Goal: Information Seeking & Learning: Learn about a topic

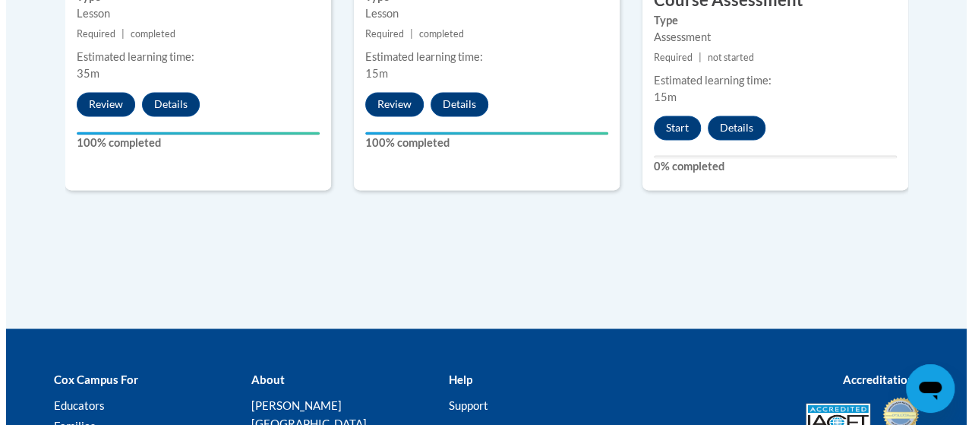
scroll to position [1128, 0]
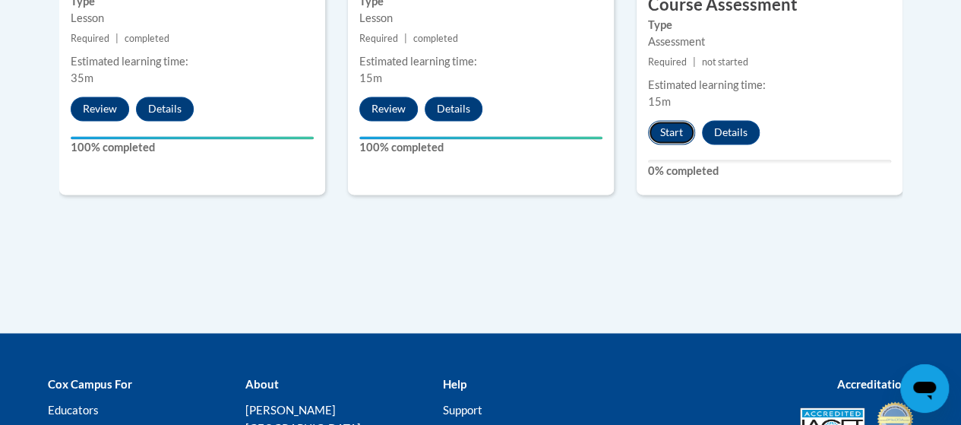
click at [673, 127] on button "Start" at bounding box center [671, 132] width 47 height 24
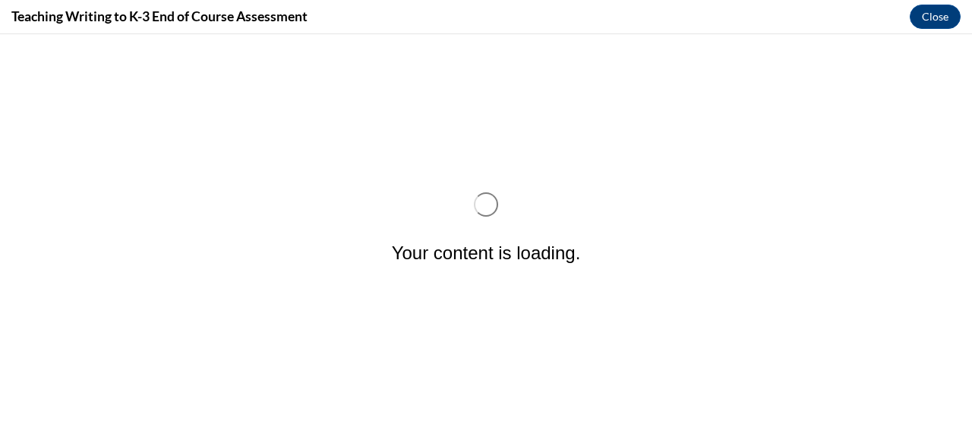
scroll to position [0, 0]
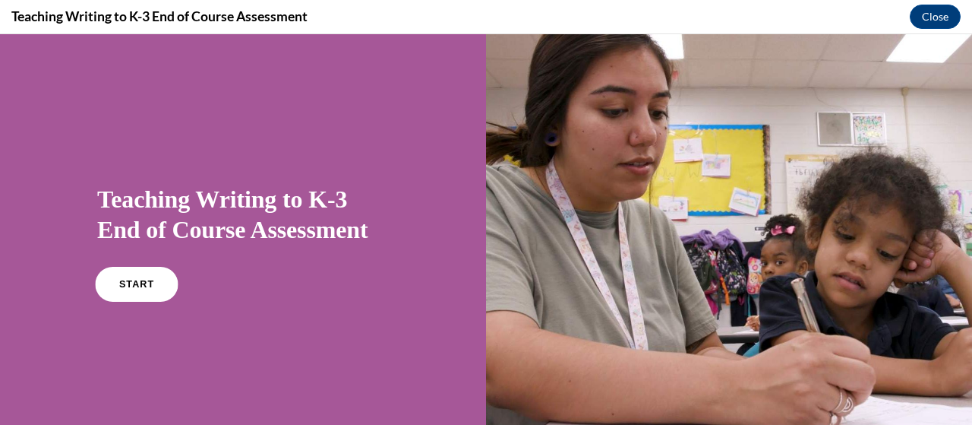
click at [140, 283] on span "START" at bounding box center [136, 284] width 35 height 11
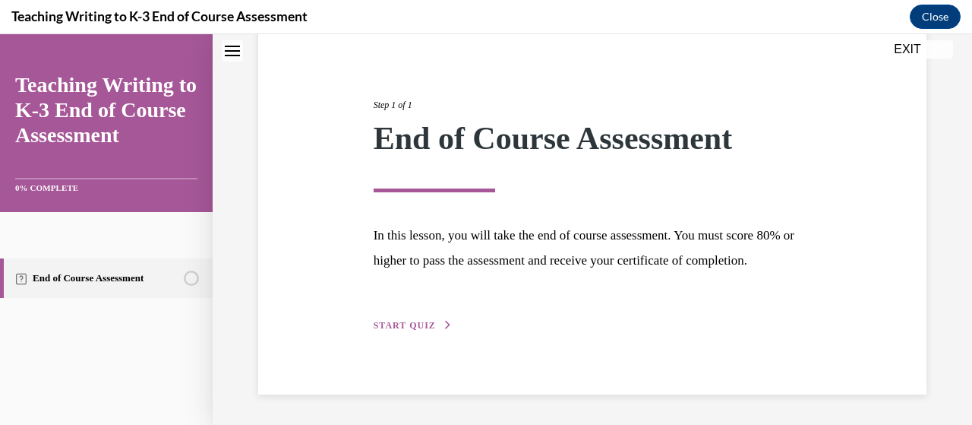
scroll to position [172, 0]
click at [409, 321] on span "START QUIZ" at bounding box center [405, 325] width 62 height 11
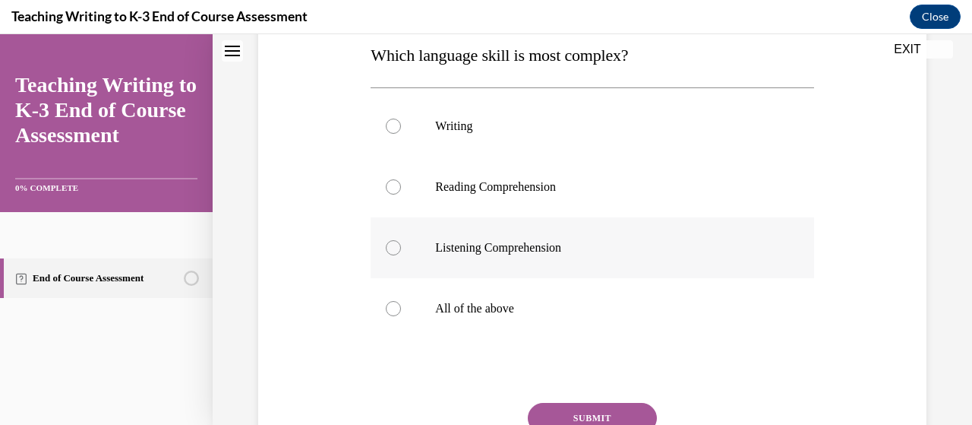
scroll to position [252, 0]
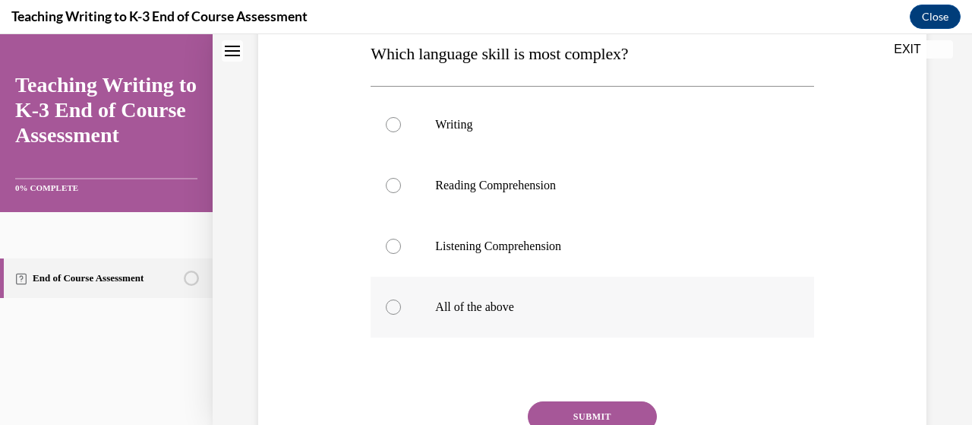
click at [614, 308] on p "All of the above" at bounding box center [605, 306] width 340 height 15
click at [401, 308] on input "All of the above" at bounding box center [393, 306] width 15 height 15
radio input "true"
click at [573, 408] on button "SUBMIT" at bounding box center [592, 416] width 129 height 30
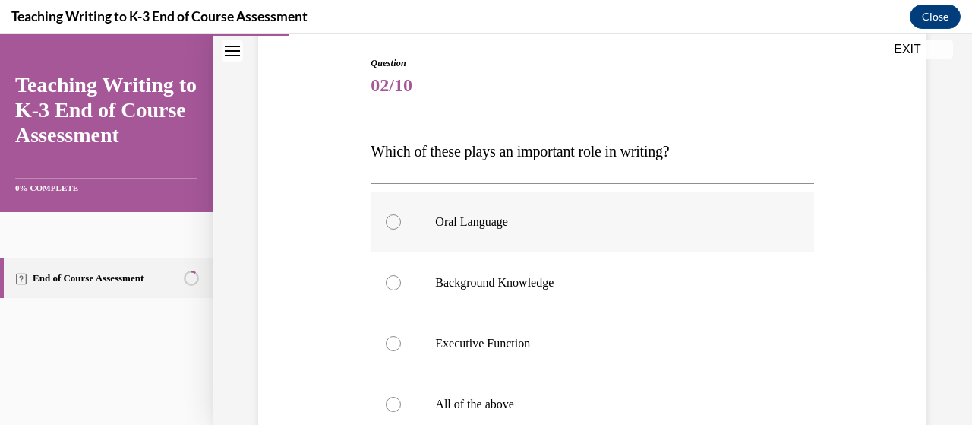
scroll to position [182, 0]
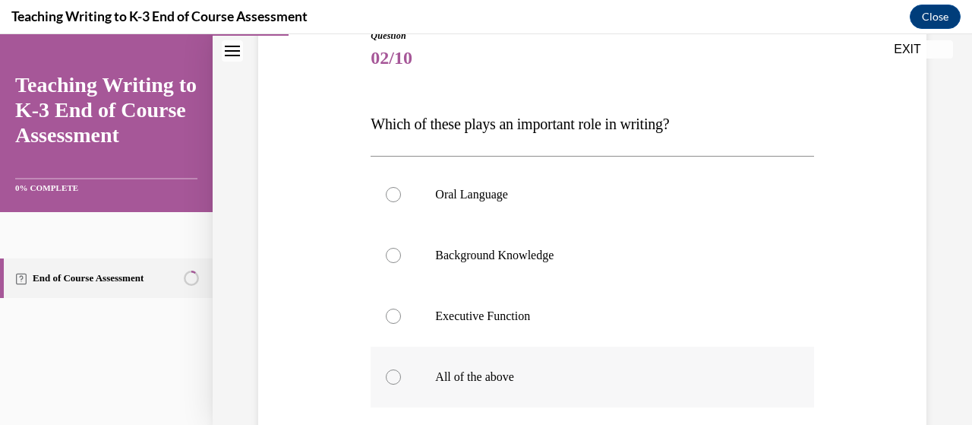
click at [438, 385] on label "All of the above" at bounding box center [592, 376] width 443 height 61
click at [401, 384] on input "All of the above" at bounding box center [393, 376] width 15 height 15
radio input "true"
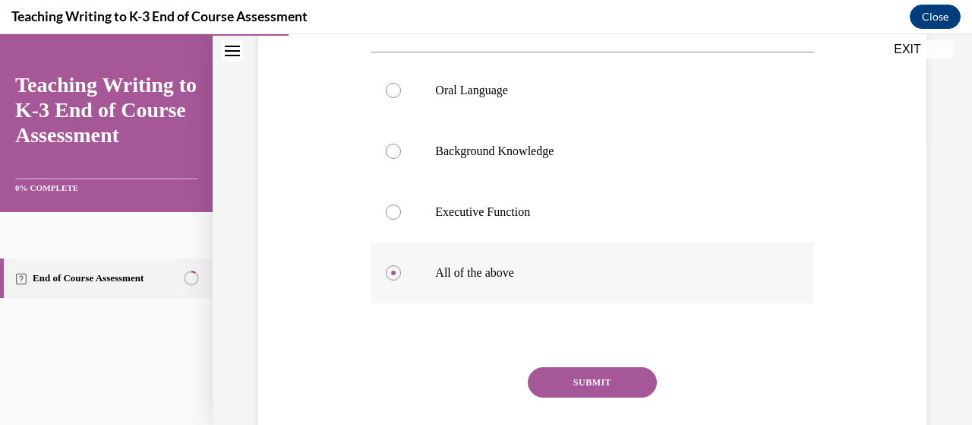
scroll to position [287, 0]
click at [551, 381] on button "SUBMIT" at bounding box center [592, 381] width 129 height 30
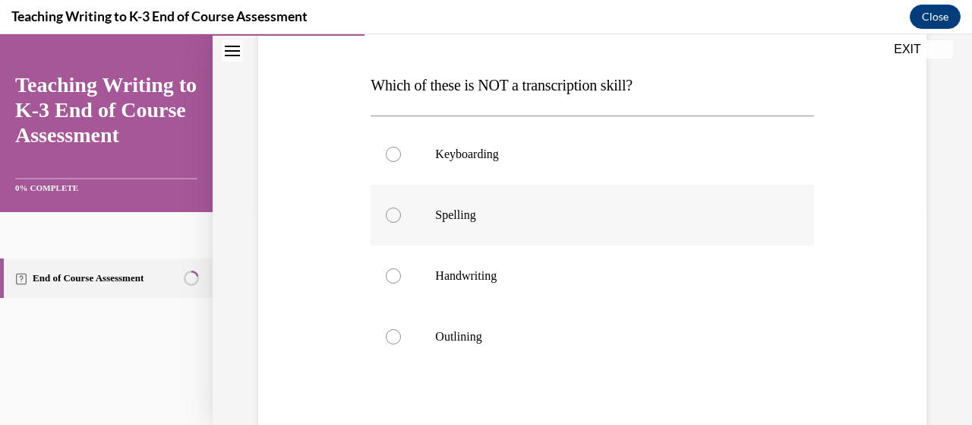
scroll to position [219, 0]
click at [542, 337] on p "Outlining" at bounding box center [605, 337] width 340 height 15
click at [401, 337] on input "Outlining" at bounding box center [393, 337] width 15 height 15
radio input "true"
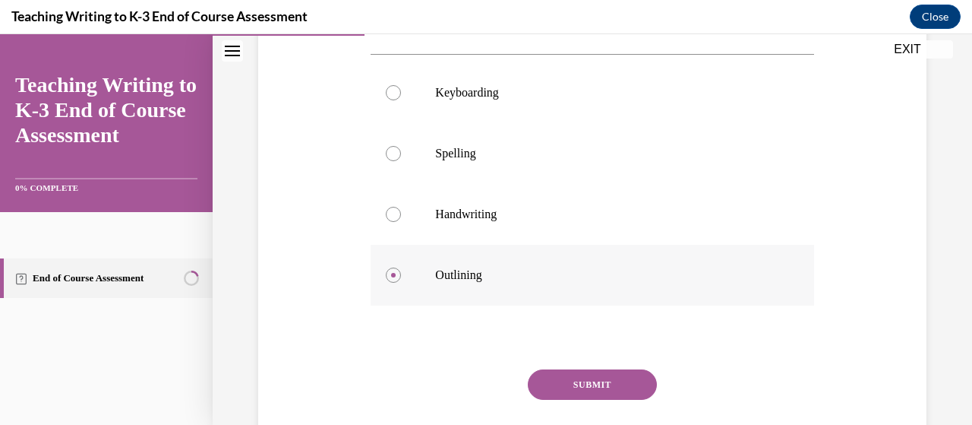
scroll to position [295, 0]
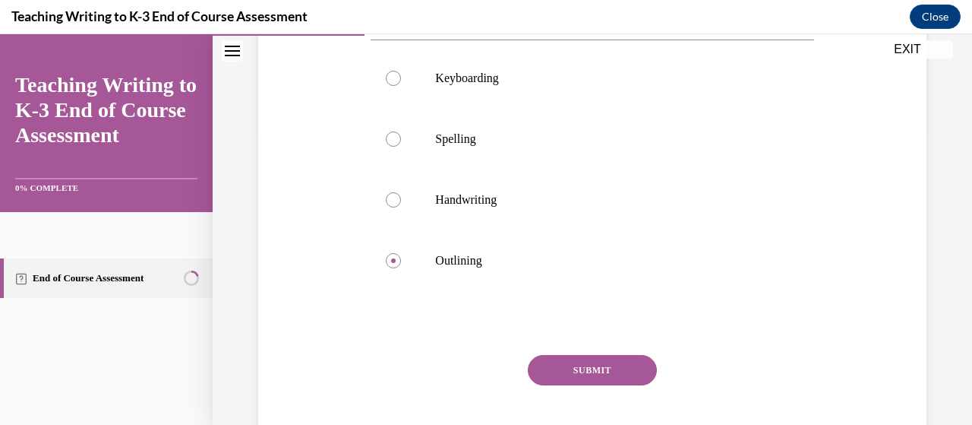
click at [562, 373] on button "SUBMIT" at bounding box center [592, 370] width 129 height 30
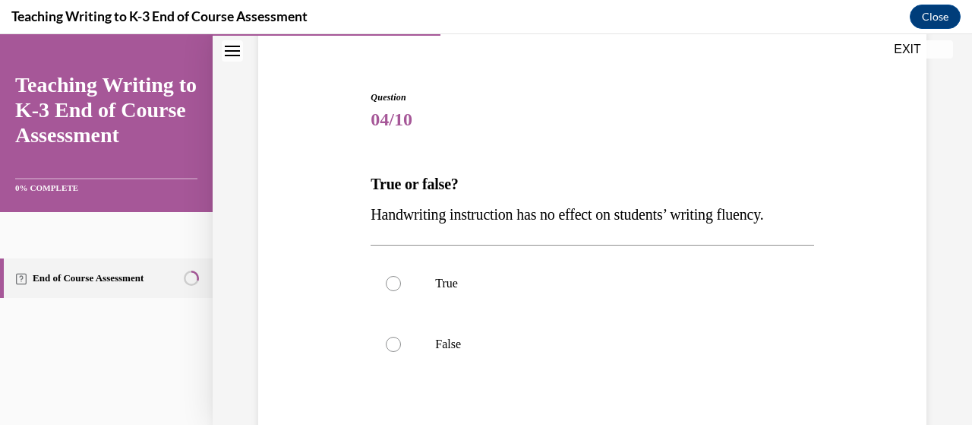
scroll to position [122, 0]
click at [500, 357] on label "False" at bounding box center [592, 343] width 443 height 61
click at [401, 351] on input "False" at bounding box center [393, 343] width 15 height 15
radio input "true"
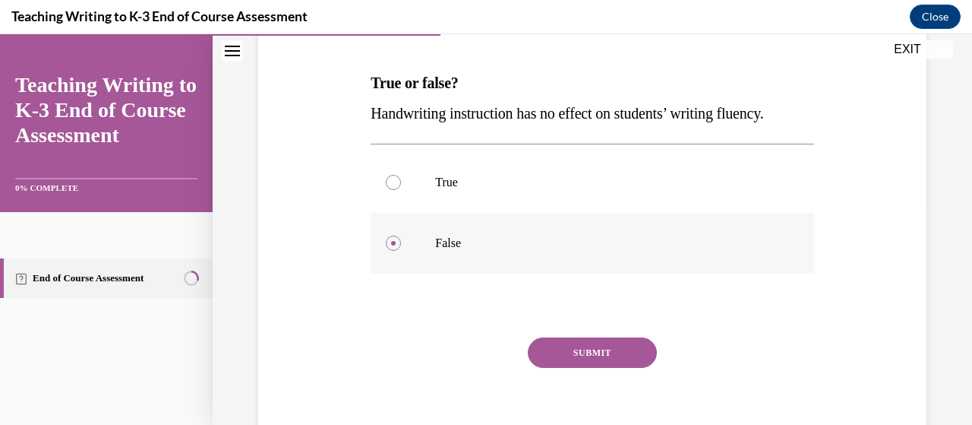
scroll to position [223, 0]
click at [573, 350] on button "SUBMIT" at bounding box center [592, 351] width 129 height 30
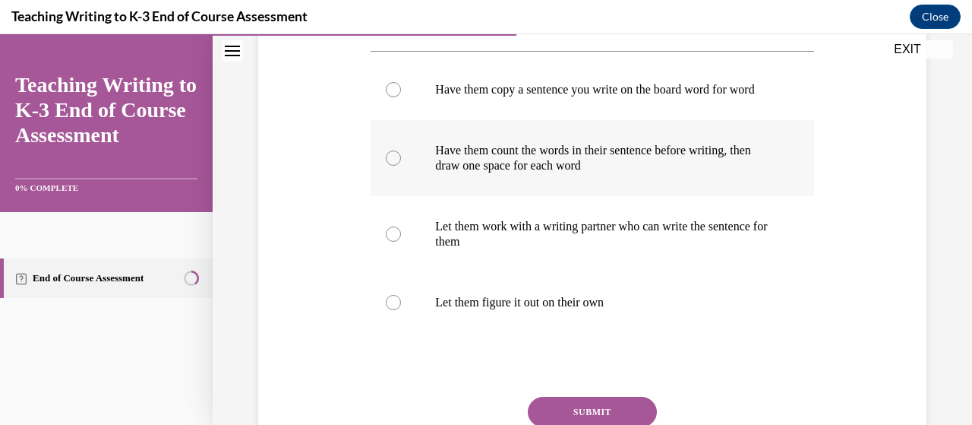
scroll to position [314, 0]
click at [574, 169] on p "Have them count the words in their sentence before writing, then draw one space…" at bounding box center [605, 159] width 340 height 30
click at [401, 166] on input "Have them count the words in their sentence before writing, then draw one space…" at bounding box center [393, 158] width 15 height 15
radio input "true"
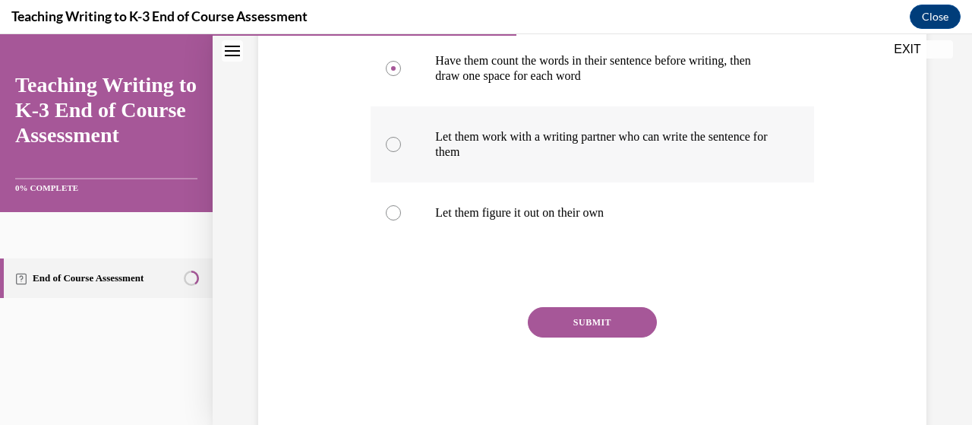
scroll to position [401, 0]
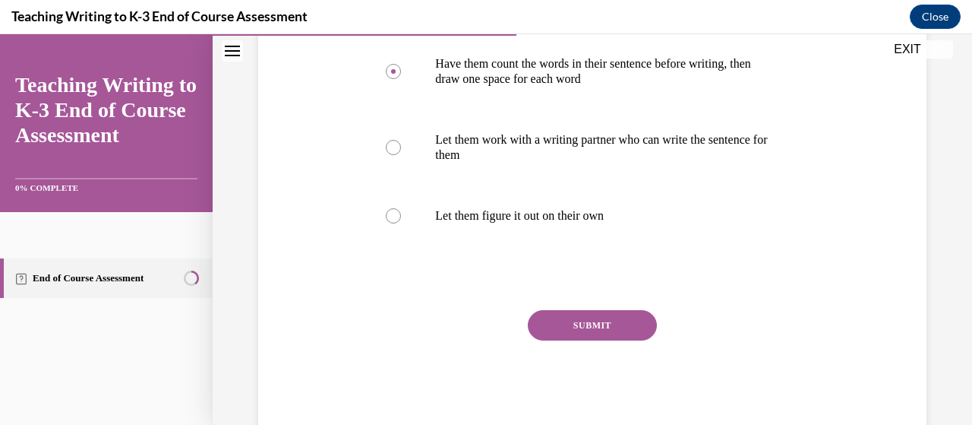
click at [632, 329] on button "SUBMIT" at bounding box center [592, 325] width 129 height 30
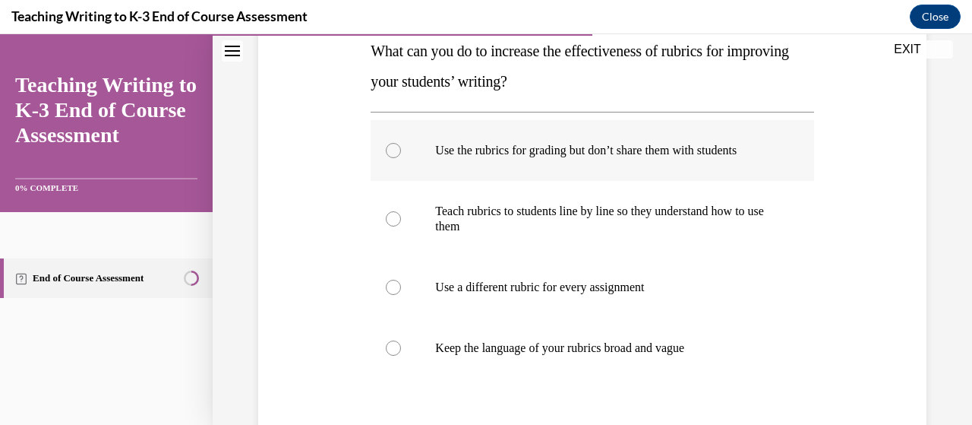
scroll to position [287, 0]
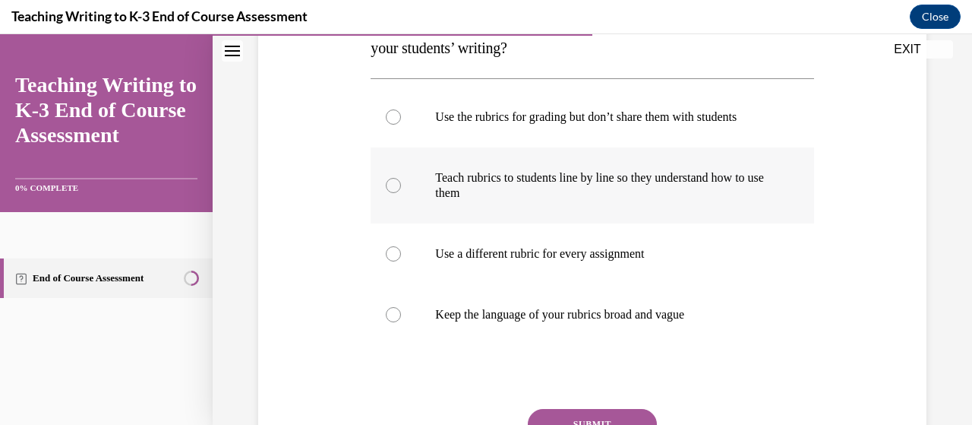
click at [520, 192] on p "Teach rubrics to students line by line so they understand how to use them" at bounding box center [605, 185] width 340 height 30
click at [401, 192] on input "Teach rubrics to students line by line so they understand how to use them" at bounding box center [393, 185] width 15 height 15
radio input "true"
click at [561, 418] on button "SUBMIT" at bounding box center [592, 424] width 129 height 30
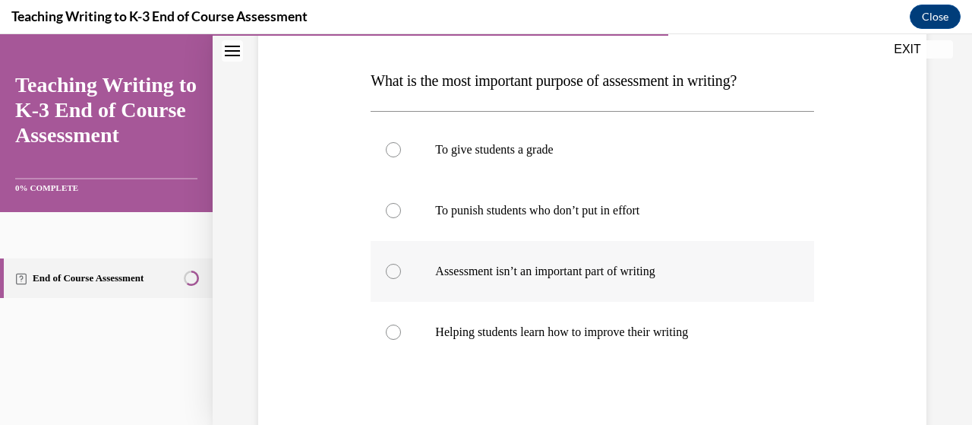
scroll to position [253, 0]
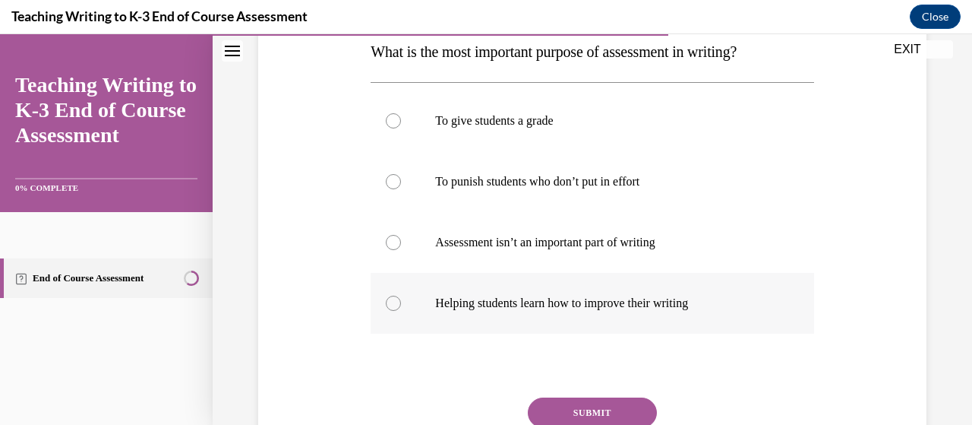
click at [535, 297] on p "Helping students learn how to improve their writing" at bounding box center [605, 302] width 340 height 15
click at [401, 297] on input "Helping students learn how to improve their writing" at bounding box center [393, 302] width 15 height 15
radio input "true"
click at [560, 403] on button "SUBMIT" at bounding box center [592, 412] width 129 height 30
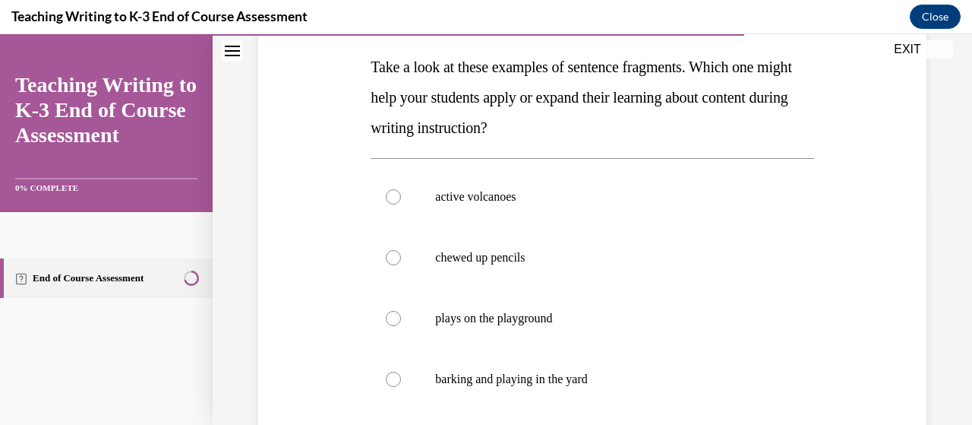
scroll to position [237, 0]
click at [539, 207] on label "active volcanoes" at bounding box center [592, 197] width 443 height 61
click at [401, 205] on input "active volcanoes" at bounding box center [393, 197] width 15 height 15
radio input "true"
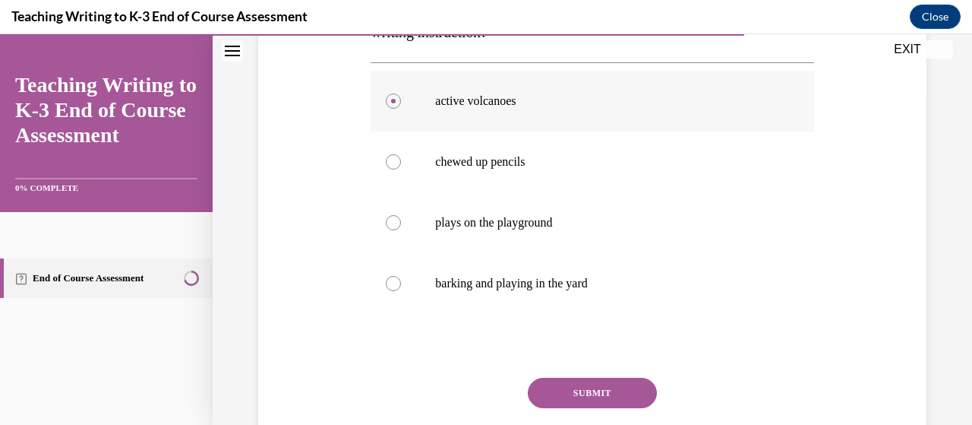
scroll to position [334, 0]
click at [547, 381] on button "SUBMIT" at bounding box center [592, 392] width 129 height 30
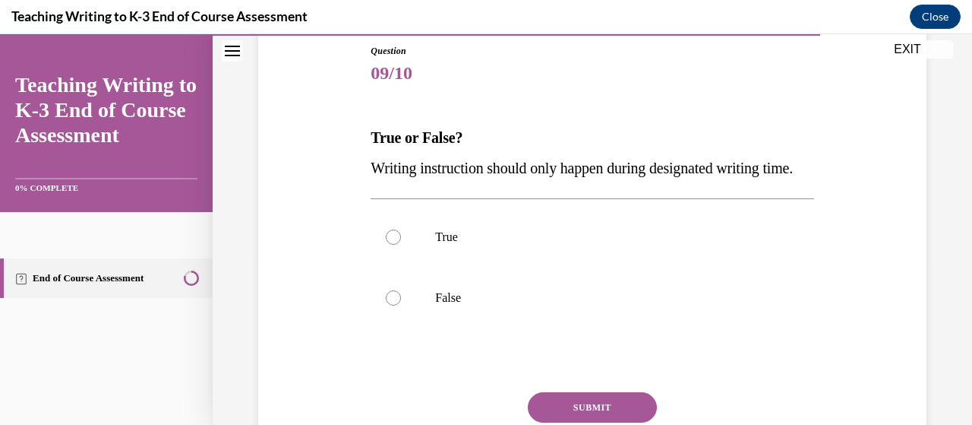
scroll to position [173, 0]
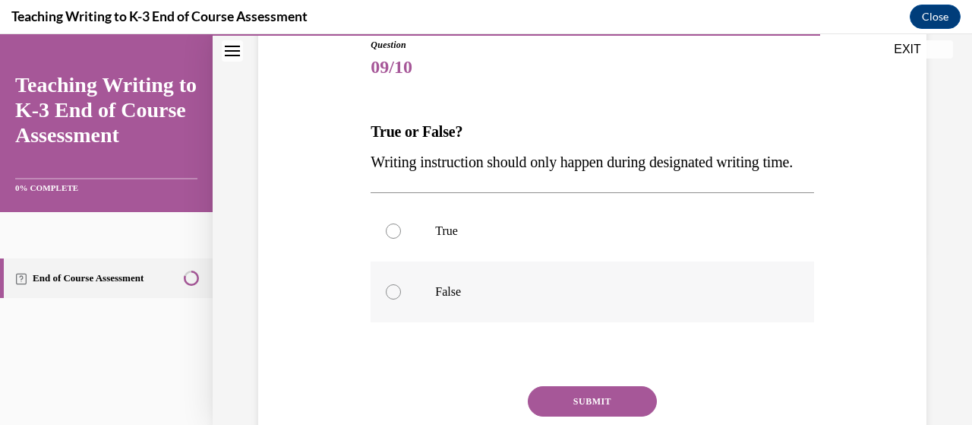
click at [486, 299] on p "False" at bounding box center [605, 291] width 340 height 15
click at [401, 299] on input "False" at bounding box center [393, 291] width 15 height 15
radio input "true"
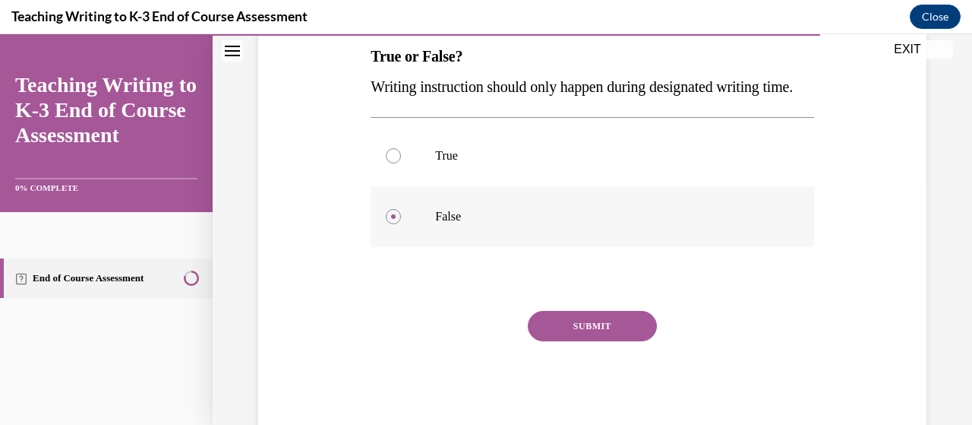
scroll to position [249, 0]
click at [583, 340] on button "SUBMIT" at bounding box center [592, 325] width 129 height 30
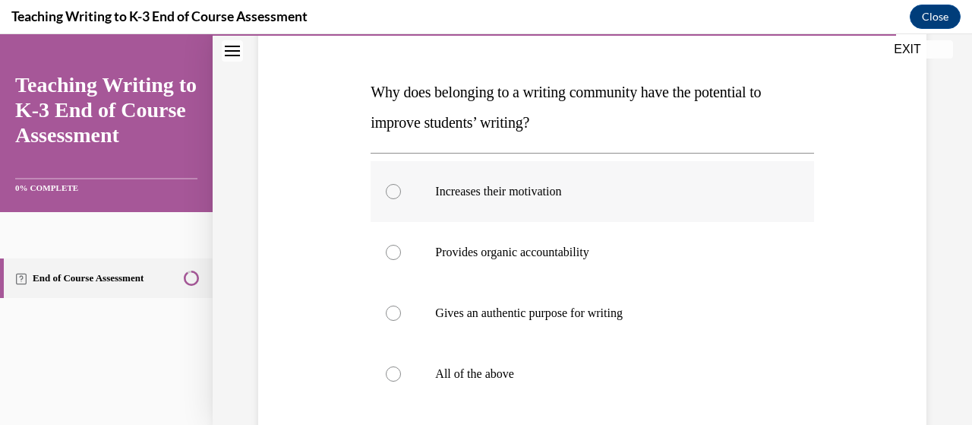
scroll to position [213, 0]
click at [570, 364] on label "All of the above" at bounding box center [592, 373] width 443 height 61
click at [401, 366] on input "All of the above" at bounding box center [393, 373] width 15 height 15
radio input "true"
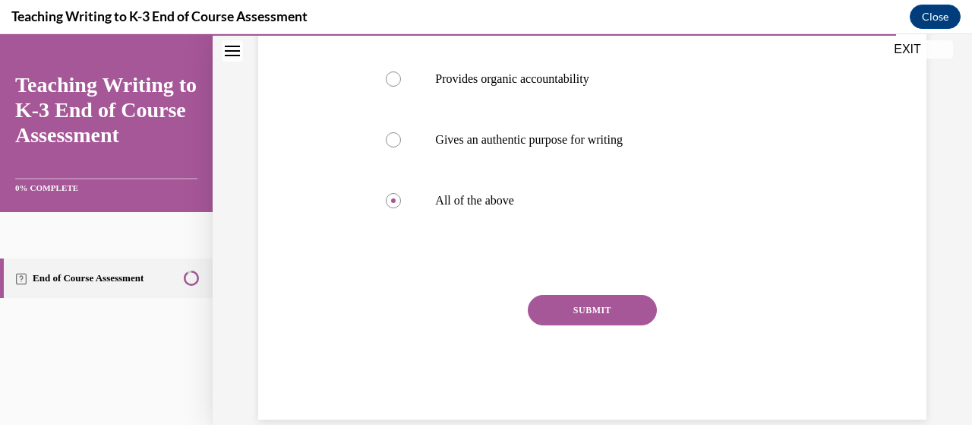
click at [583, 312] on button "SUBMIT" at bounding box center [592, 310] width 129 height 30
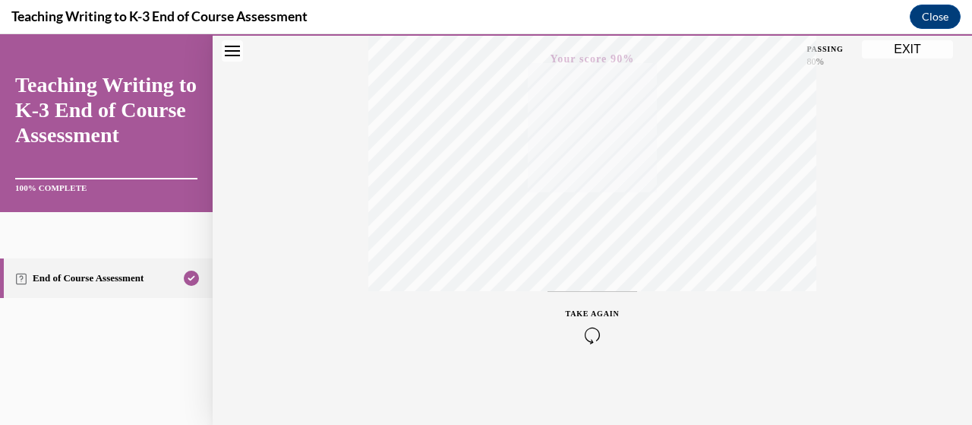
scroll to position [387, 0]
click at [913, 51] on button "EXIT" at bounding box center [907, 49] width 91 height 18
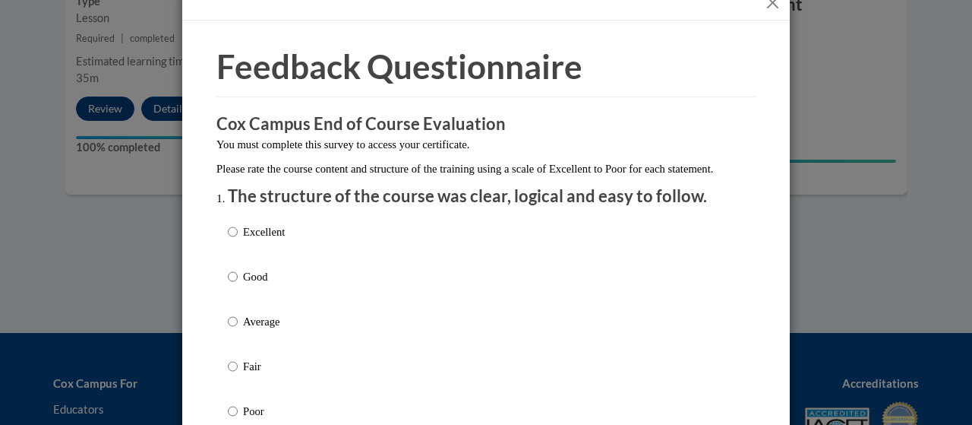
scroll to position [100, 0]
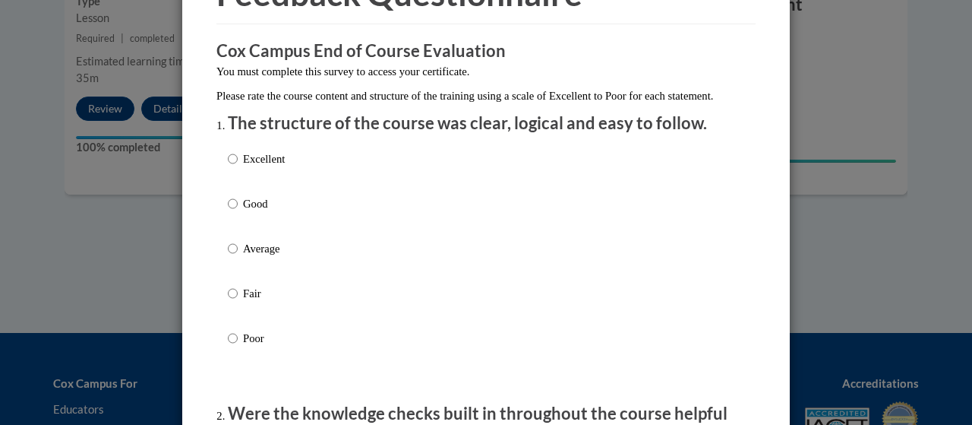
click at [255, 212] on p "Good" at bounding box center [264, 203] width 42 height 17
click at [238, 212] on input "Good" at bounding box center [233, 203] width 10 height 17
radio input "true"
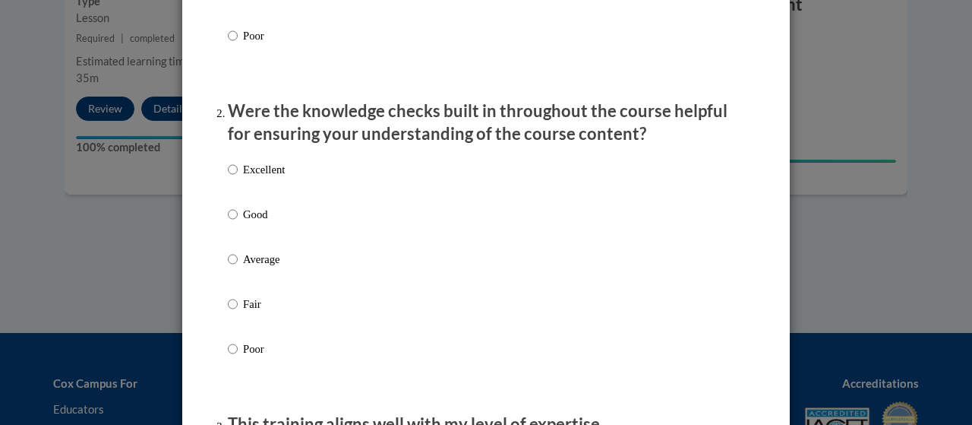
scroll to position [403, 0]
click at [251, 222] on p "Good" at bounding box center [264, 213] width 42 height 17
click at [238, 222] on input "Good" at bounding box center [233, 213] width 10 height 17
radio input "true"
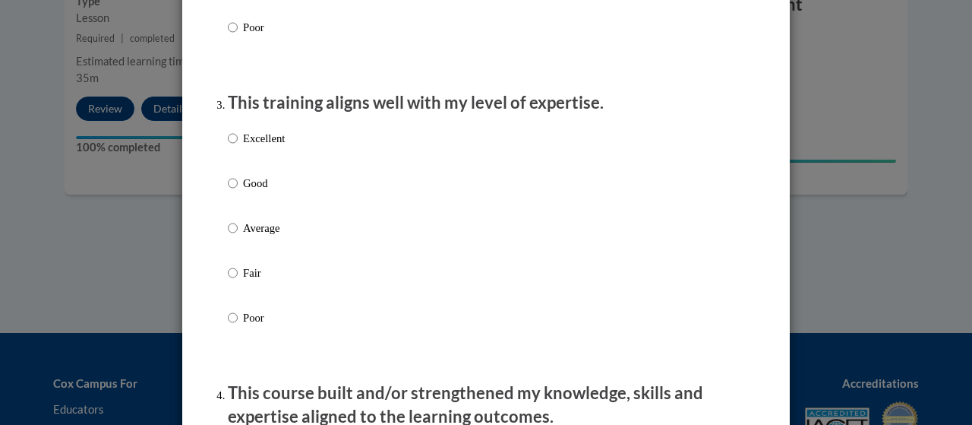
scroll to position [728, 0]
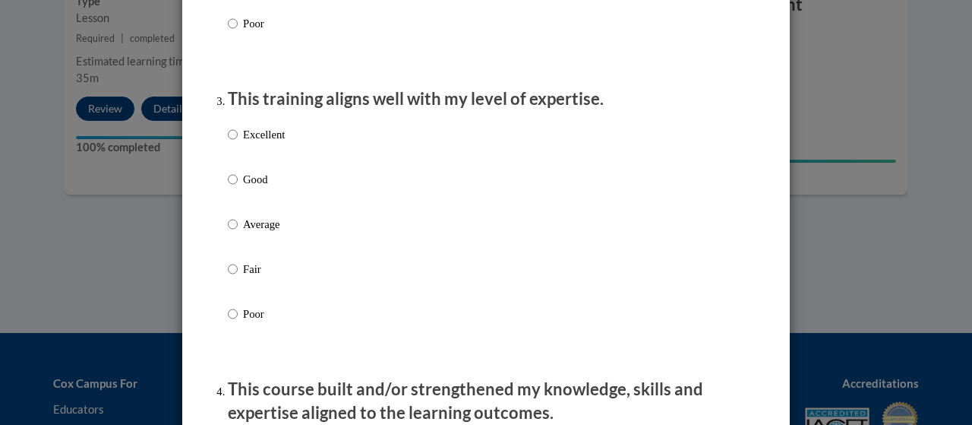
click at [244, 188] on p "Good" at bounding box center [264, 179] width 42 height 17
click at [238, 188] on input "Good" at bounding box center [233, 179] width 10 height 17
radio input "true"
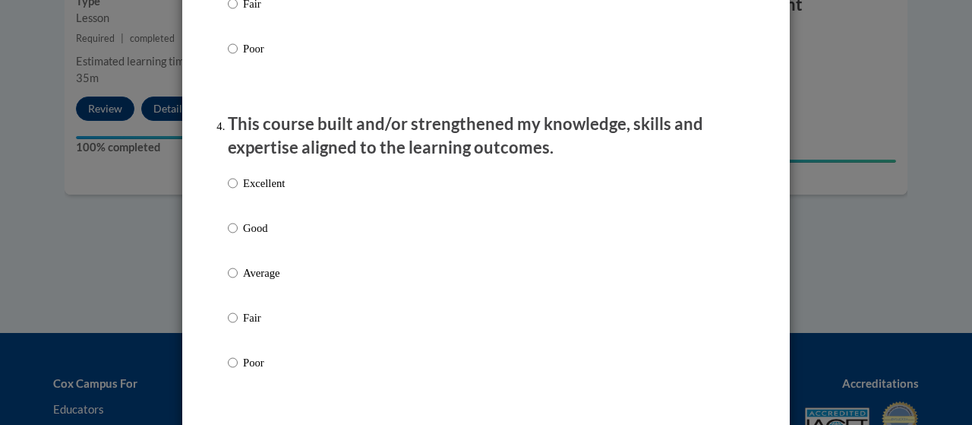
scroll to position [992, 0]
click at [261, 237] on p "Good" at bounding box center [264, 228] width 42 height 17
click at [238, 237] on input "Good" at bounding box center [233, 228] width 10 height 17
radio input "true"
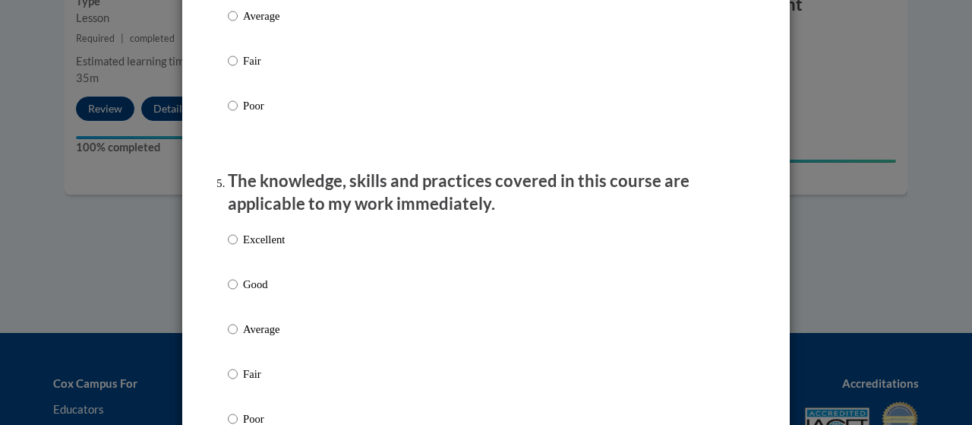
scroll to position [1250, 0]
click at [244, 292] on p "Good" at bounding box center [264, 283] width 42 height 17
click at [238, 292] on input "Good" at bounding box center [233, 283] width 10 height 17
radio input "true"
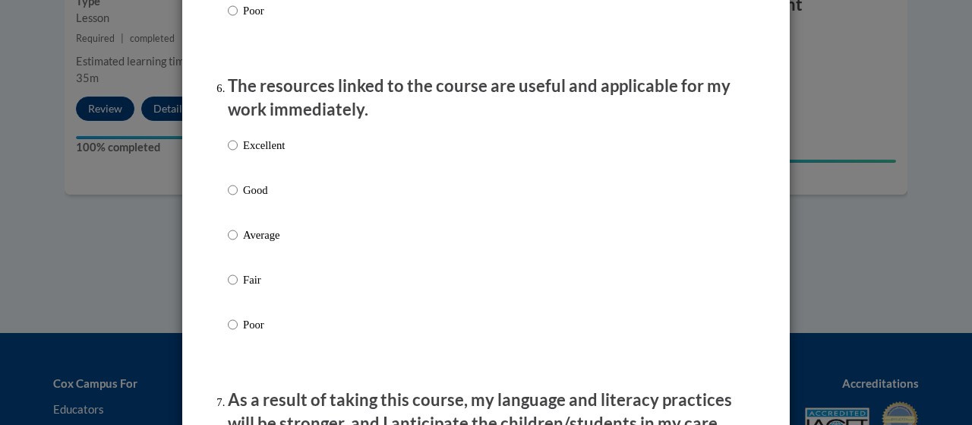
scroll to position [1657, 0]
click at [234, 203] on label "Good" at bounding box center [256, 202] width 57 height 41
click at [234, 198] on input "Good" at bounding box center [233, 190] width 10 height 17
radio input "true"
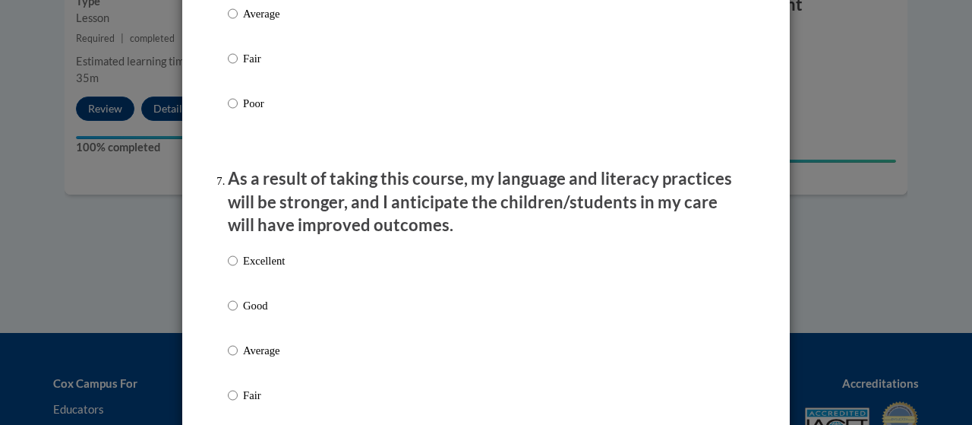
scroll to position [1881, 0]
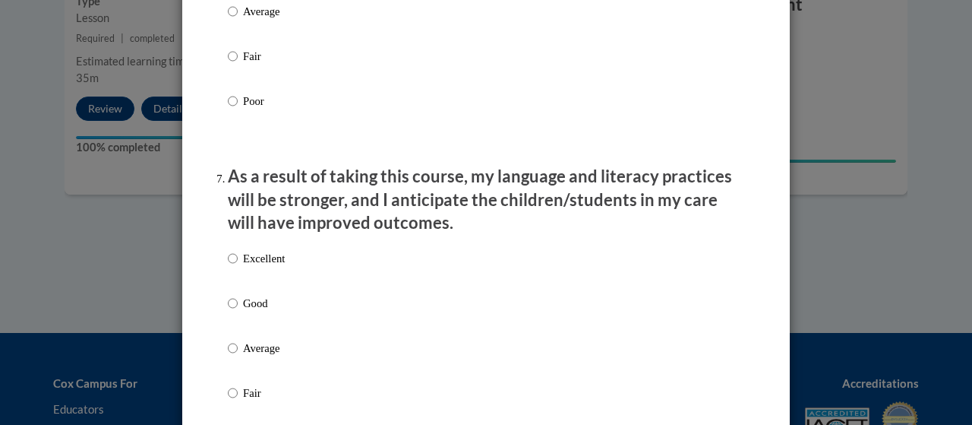
click at [247, 311] on p "Good" at bounding box center [264, 303] width 42 height 17
click at [238, 311] on input "Good" at bounding box center [233, 303] width 10 height 17
radio input "true"
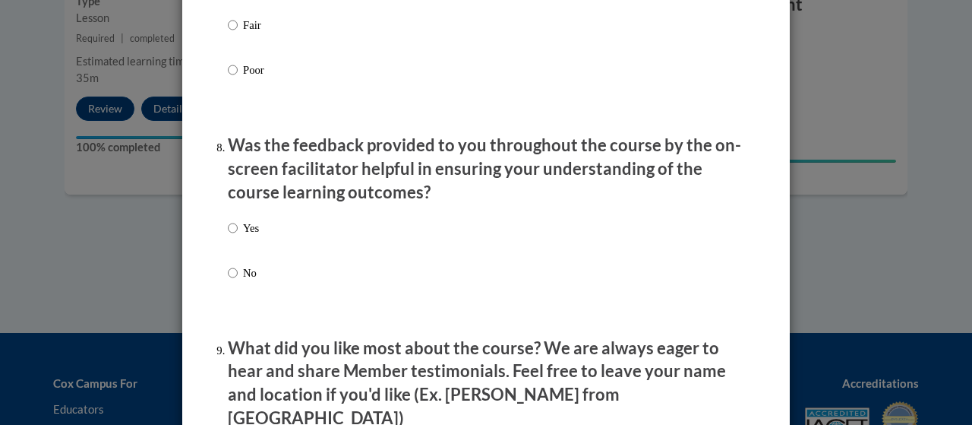
scroll to position [2254, 0]
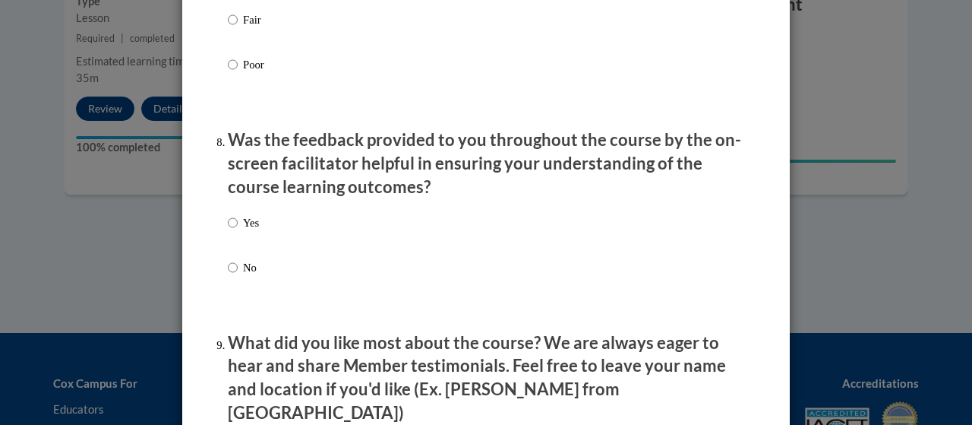
click at [234, 232] on label "Yes" at bounding box center [243, 234] width 31 height 41
click at [234, 231] on input "Yes" at bounding box center [233, 222] width 10 height 17
radio input "true"
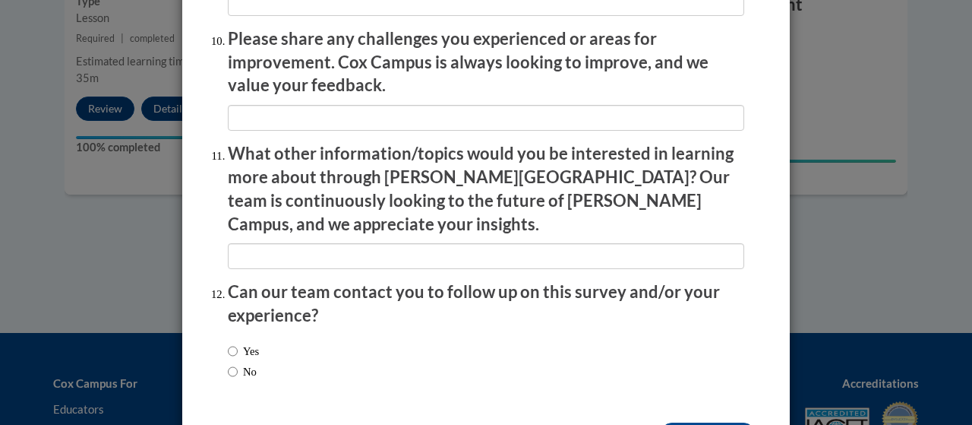
scroll to position [2734, 0]
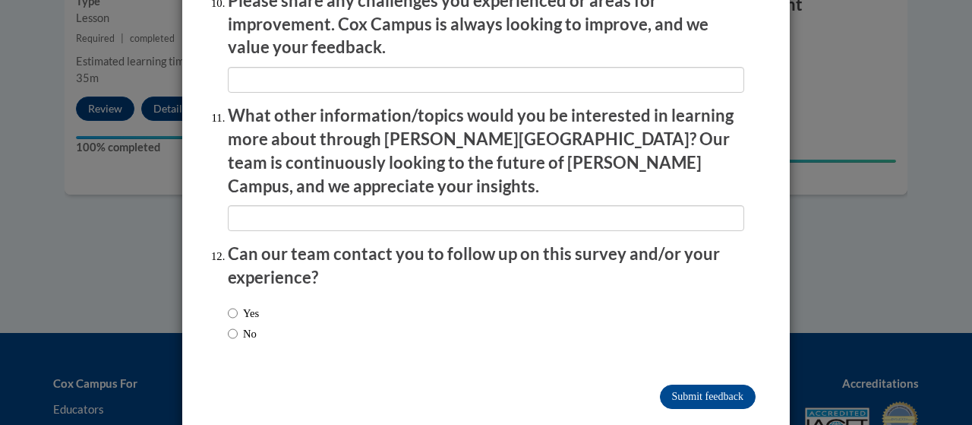
click at [245, 325] on label "No" at bounding box center [242, 333] width 29 height 17
click at [238, 325] on input "No" at bounding box center [233, 333] width 10 height 17
radio input "true"
click at [698, 384] on input "Submit feedback" at bounding box center [708, 396] width 96 height 24
